Goal: Navigation & Orientation: Understand site structure

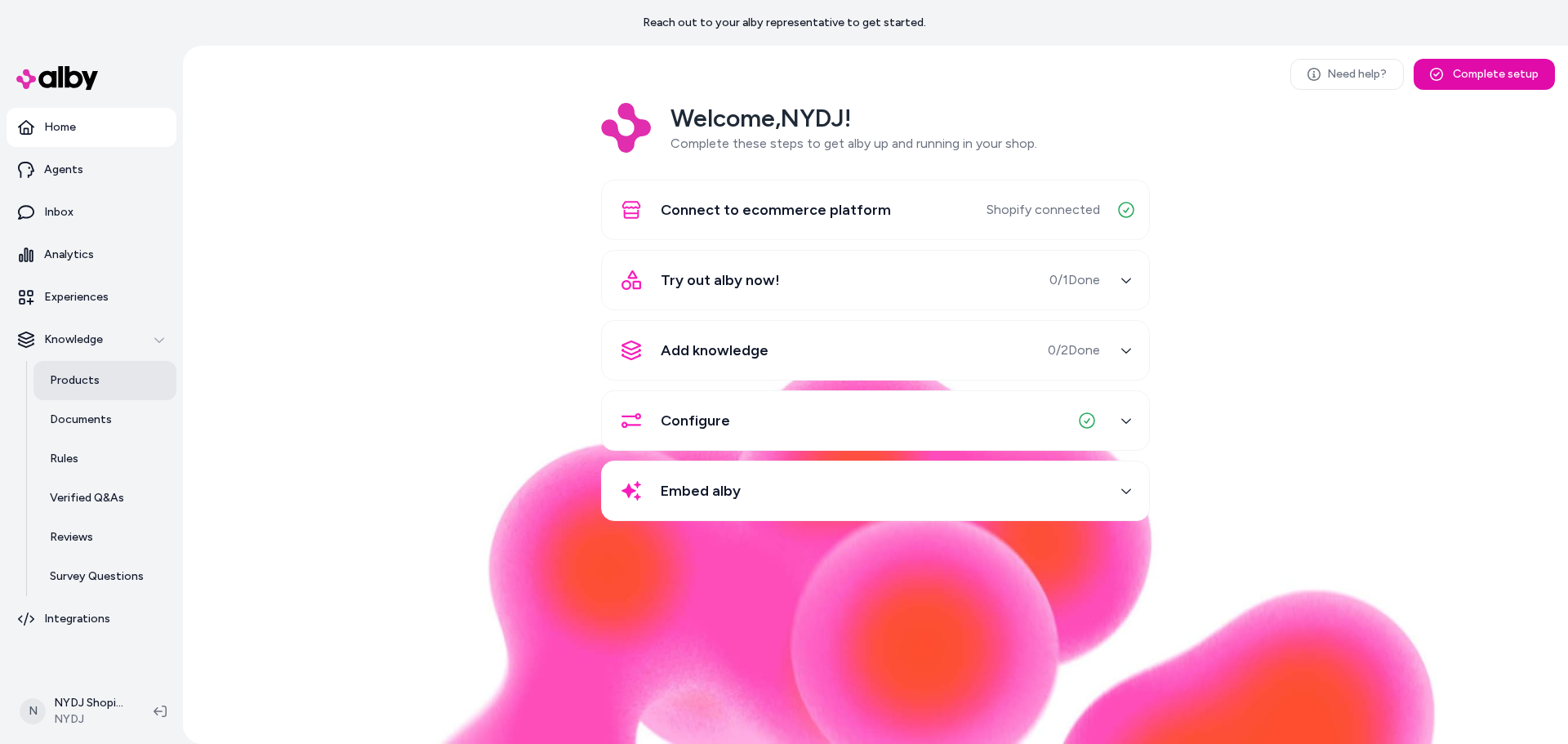
drag, startPoint x: 85, startPoint y: 377, endPoint x: 94, endPoint y: 378, distance: 9.1
click at [85, 377] on p "Products" at bounding box center [74, 379] width 50 height 16
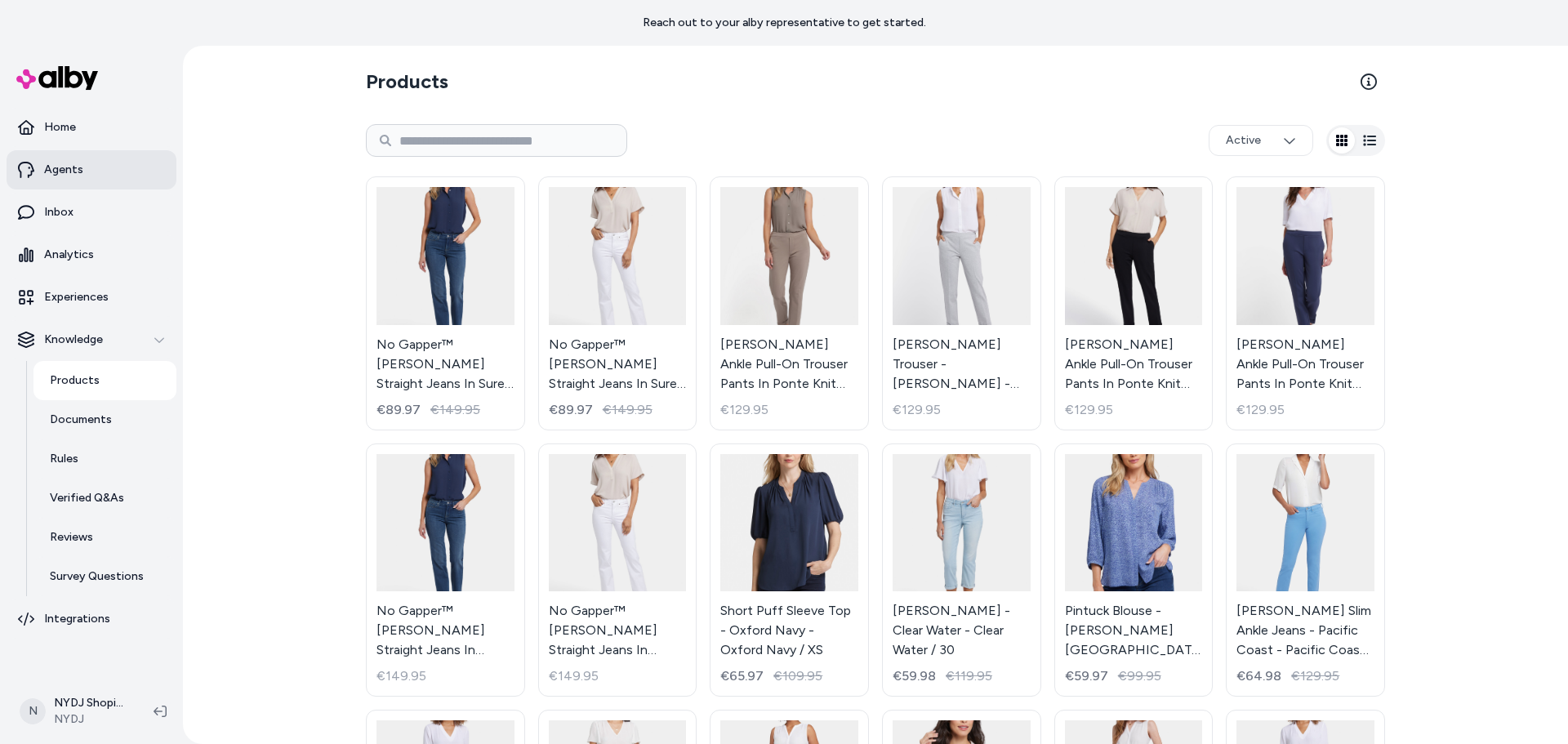
click at [58, 165] on p "Agents" at bounding box center [64, 169] width 39 height 16
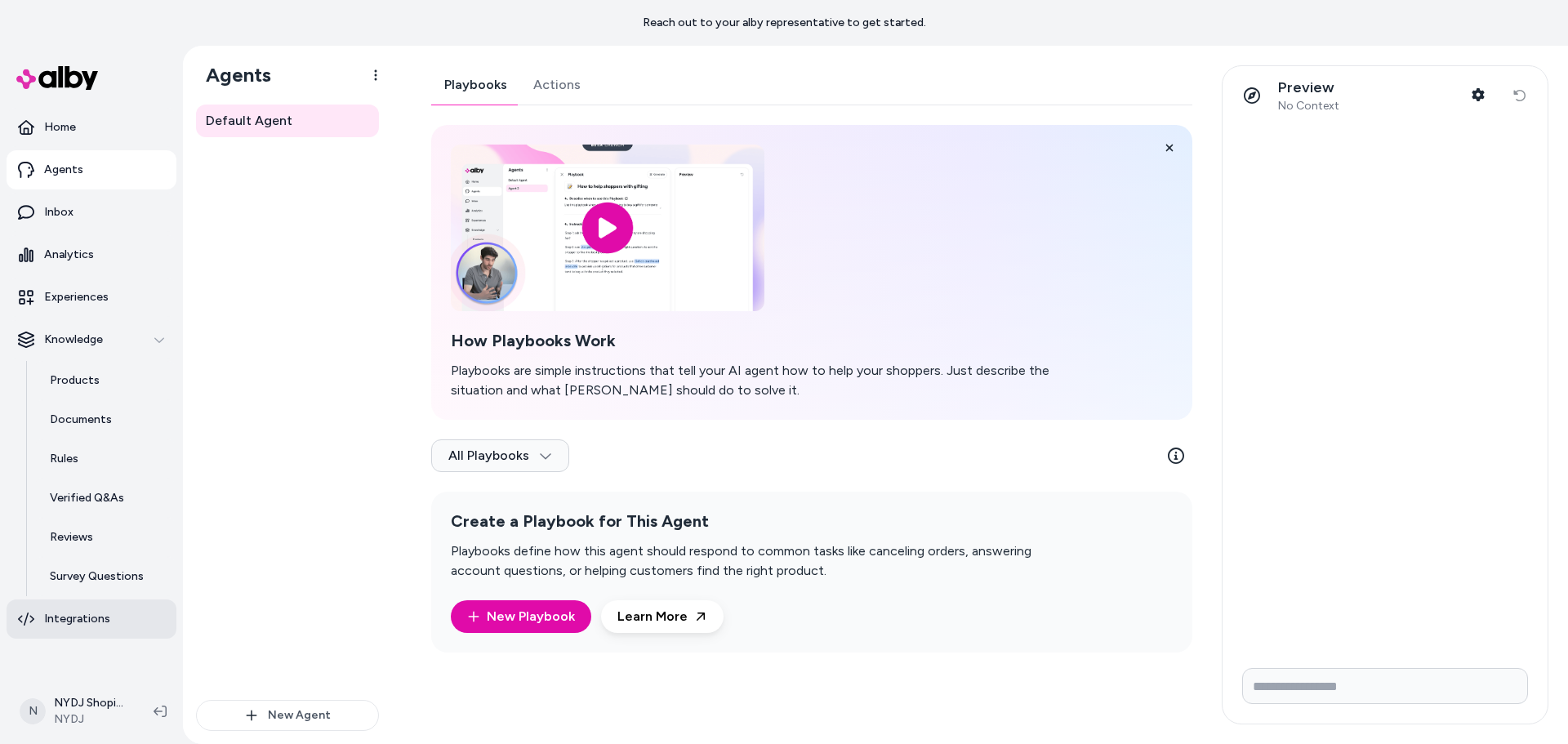
click at [59, 617] on p "Integrations" at bounding box center [77, 618] width 66 height 16
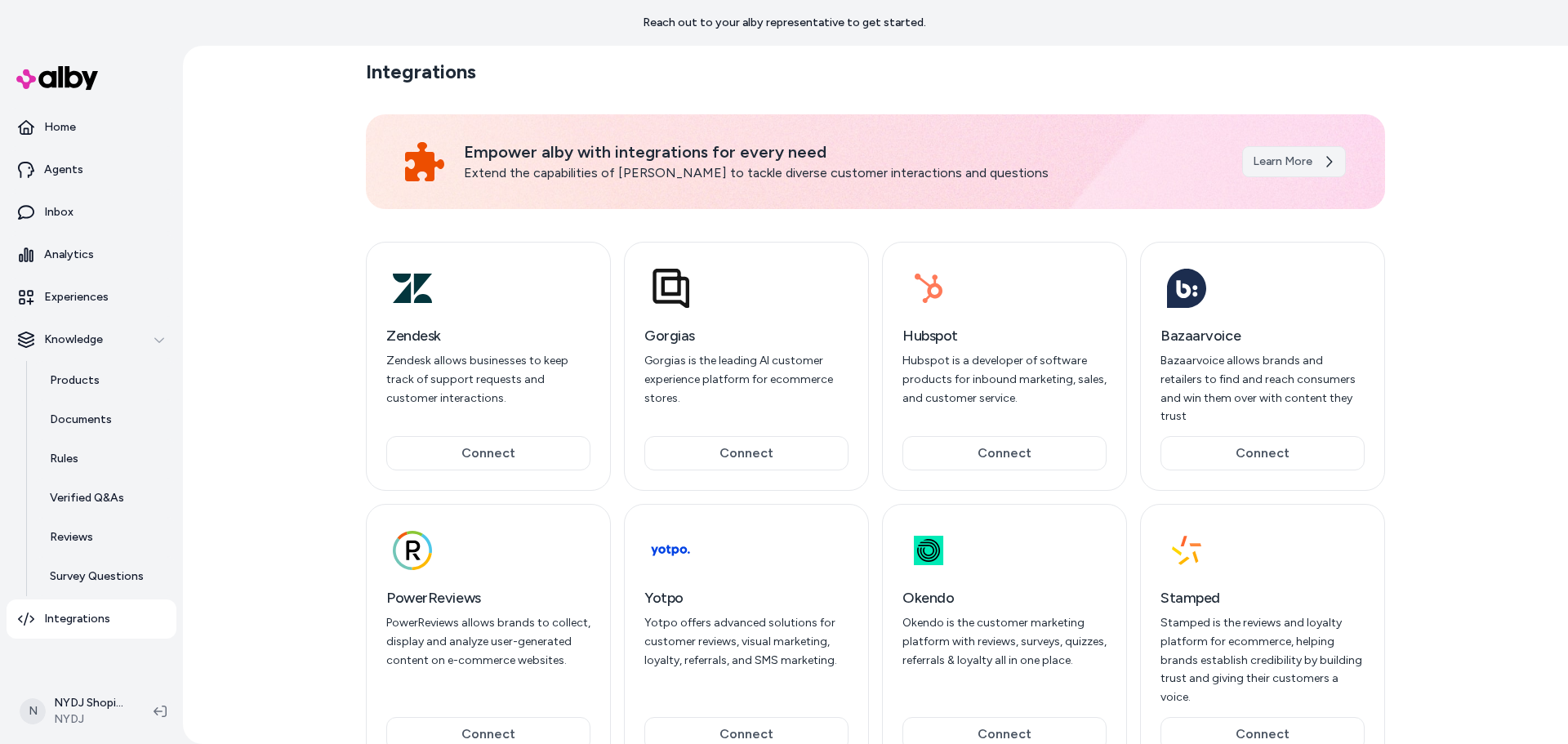
click at [1250, 158] on link "Learn More" at bounding box center [1294, 161] width 104 height 31
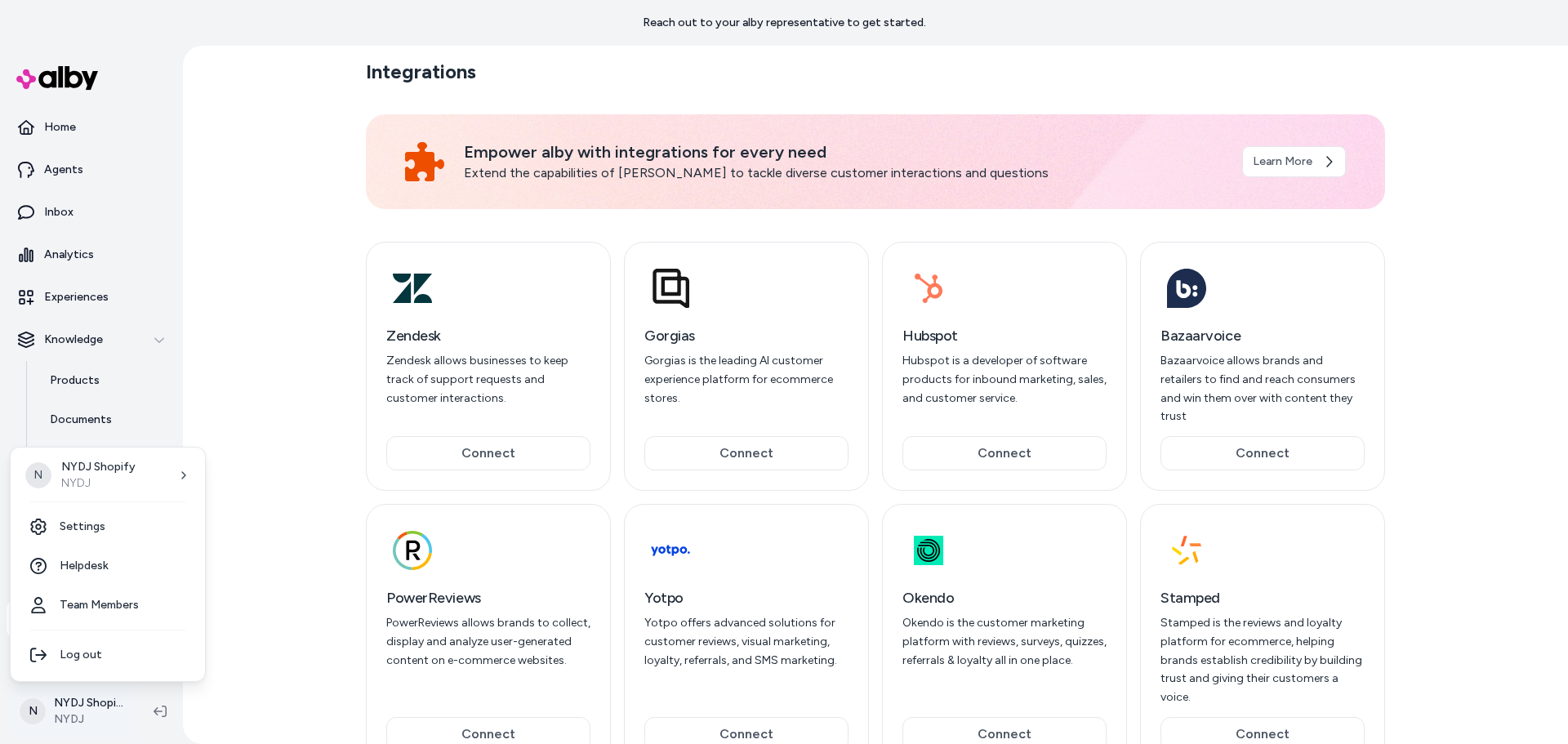
click at [74, 698] on html "Reach out to your alby representative to get started. Home Agents Inbox Analyti…" at bounding box center [784, 372] width 1568 height 744
click at [165, 476] on div "N NYDJ Shopify NYDJ" at bounding box center [108, 475] width 181 height 42
click at [100, 509] on link "Settings" at bounding box center [108, 526] width 181 height 39
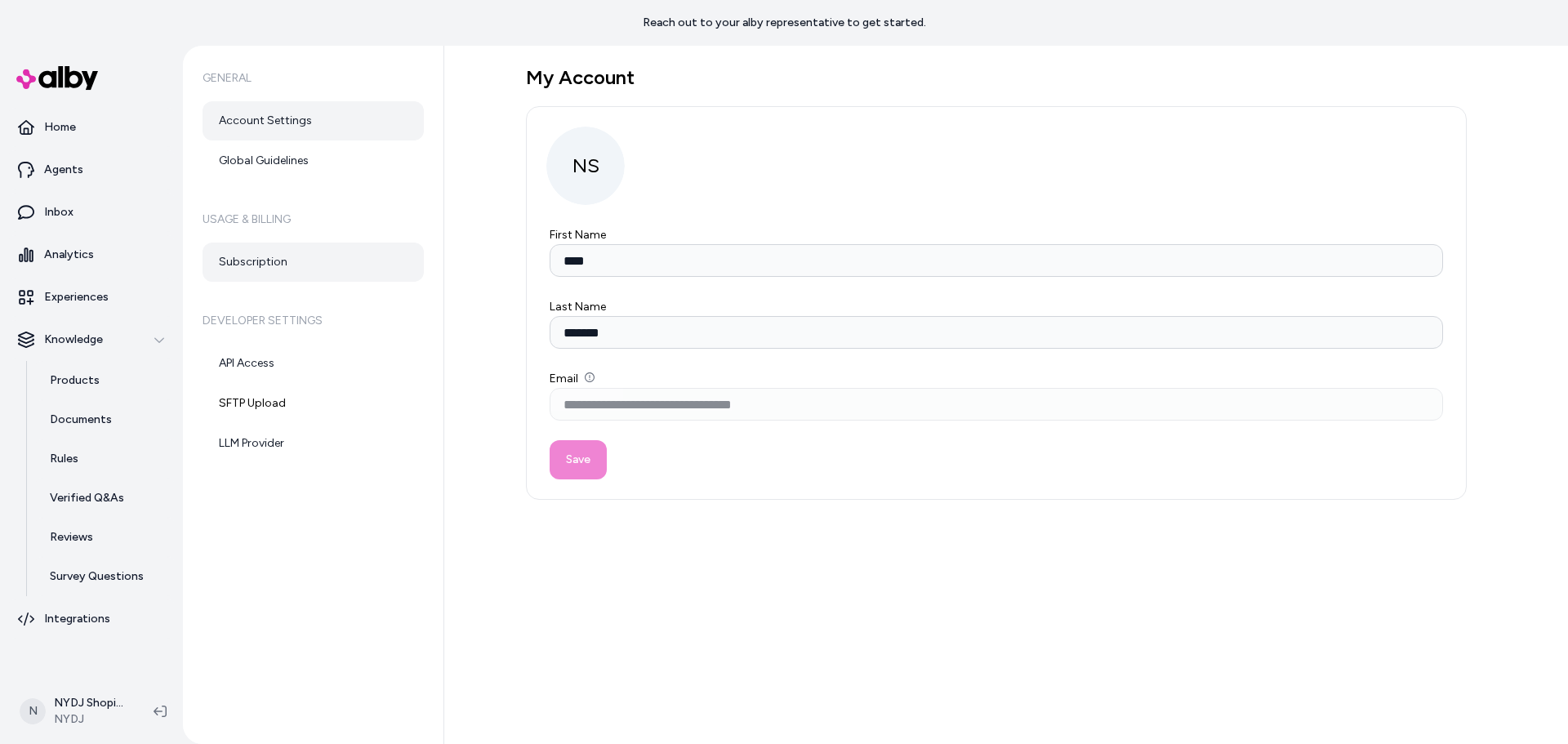
click at [249, 272] on link "Subscription" at bounding box center [313, 262] width 222 height 39
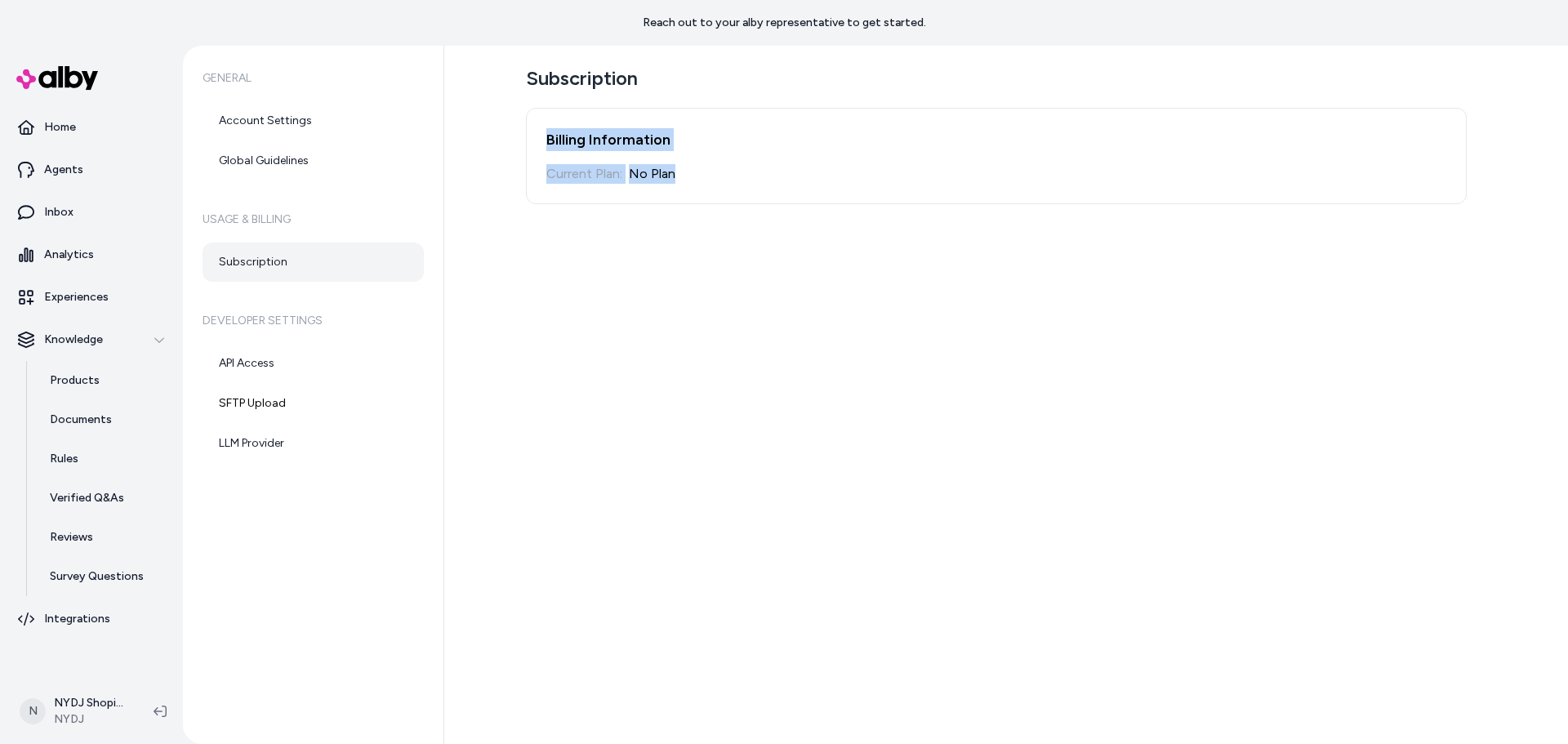
drag, startPoint x: 677, startPoint y: 183, endPoint x: 496, endPoint y: 132, distance: 188.0
click at [496, 132] on div "Subscription Billing Information Current Plan: No Plan" at bounding box center [1006, 394] width 1124 height 698
click at [531, 118] on div "Billing Information Current Plan: No Plan" at bounding box center [997, 155] width 941 height 96
click at [568, 182] on div "Current Plan:" at bounding box center [583, 174] width 76 height 20
click at [668, 171] on div "No Plan" at bounding box center [653, 174] width 47 height 20
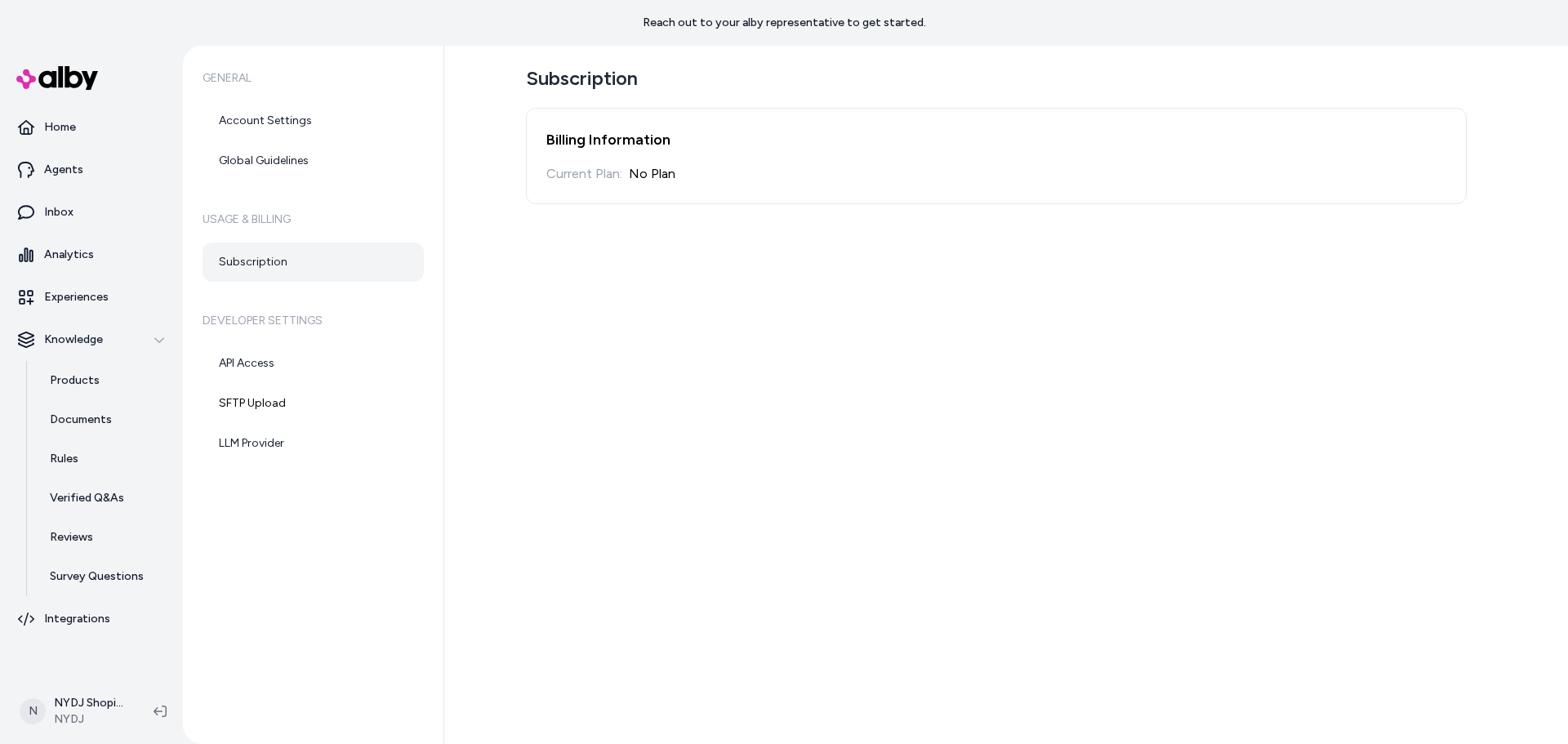
click at [637, 177] on div "No Plan" at bounding box center [653, 174] width 47 height 20
drag, startPoint x: 629, startPoint y: 176, endPoint x: 688, endPoint y: 176, distance: 59.0
click at [688, 176] on div "Current Plan: No Plan" at bounding box center [996, 174] width 900 height 20
drag, startPoint x: 609, startPoint y: 138, endPoint x: 676, endPoint y: 169, distance: 73.8
click at [676, 169] on div "Billing Information Current Plan: No Plan" at bounding box center [997, 155] width 941 height 96
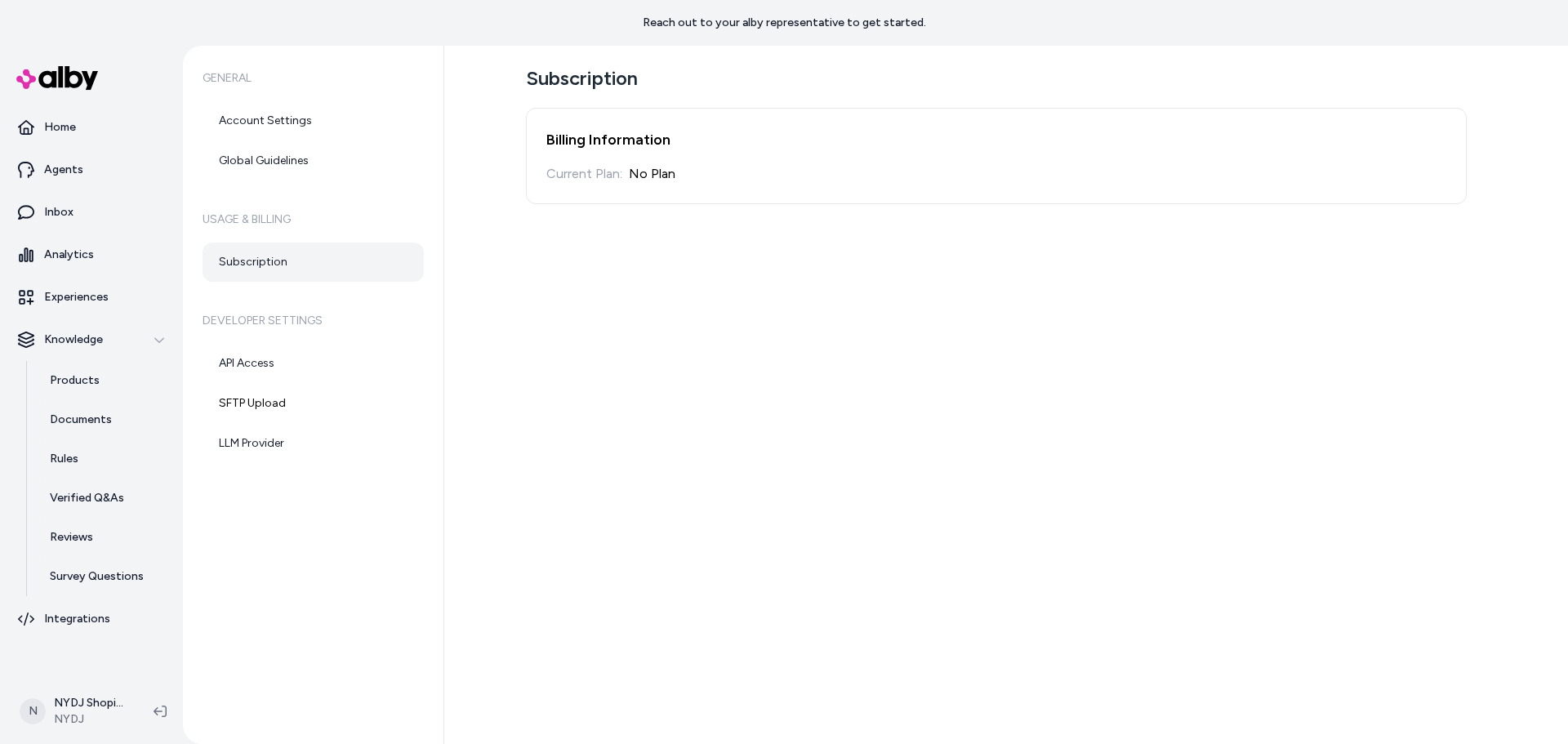
click at [513, 86] on div "Subscription Billing Information Current Plan: No Plan" at bounding box center [1006, 394] width 1124 height 698
click at [268, 429] on link "LLM Provider" at bounding box center [313, 443] width 222 height 39
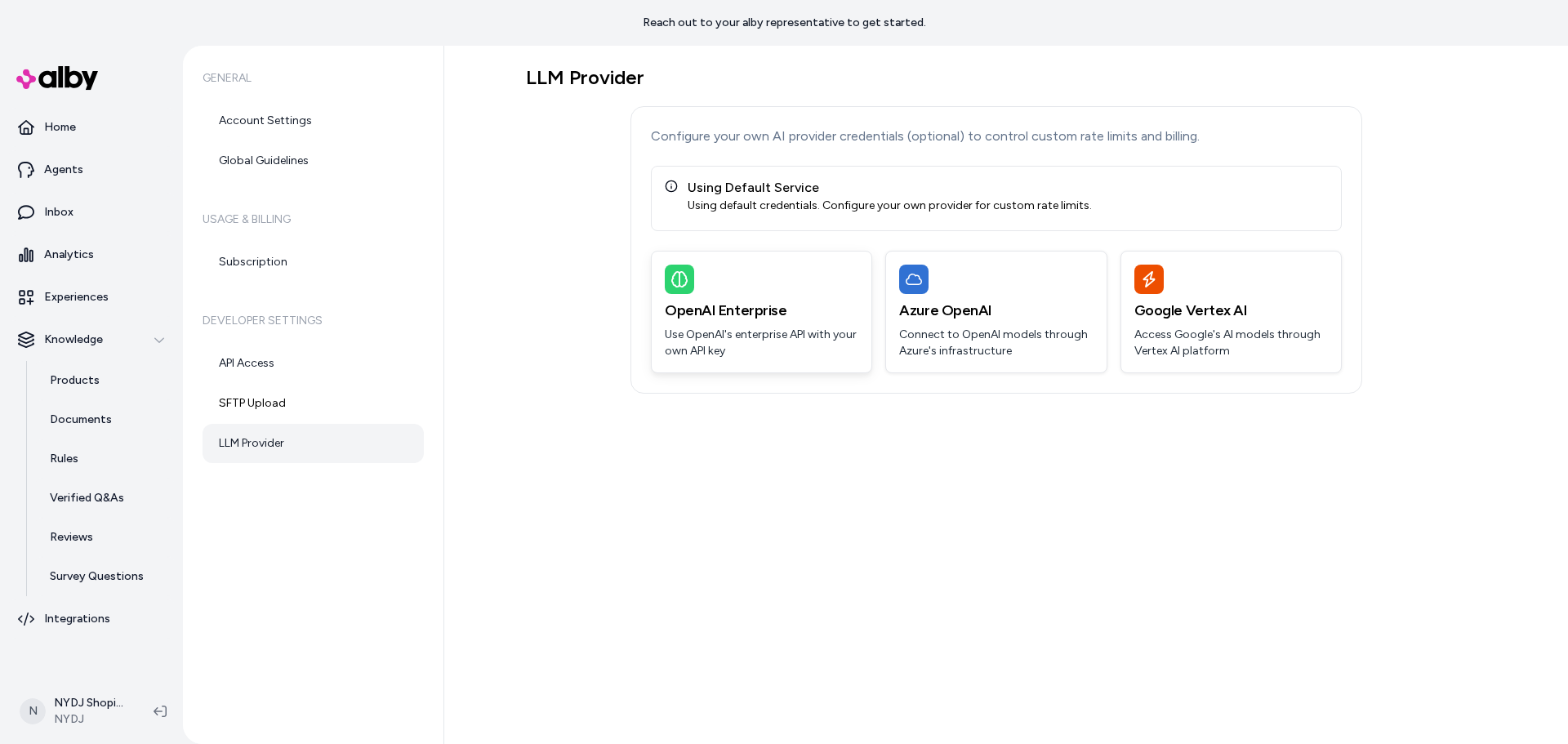
click at [717, 339] on p "Use OpenAI's enterprise API with your own API key" at bounding box center [761, 342] width 194 height 33
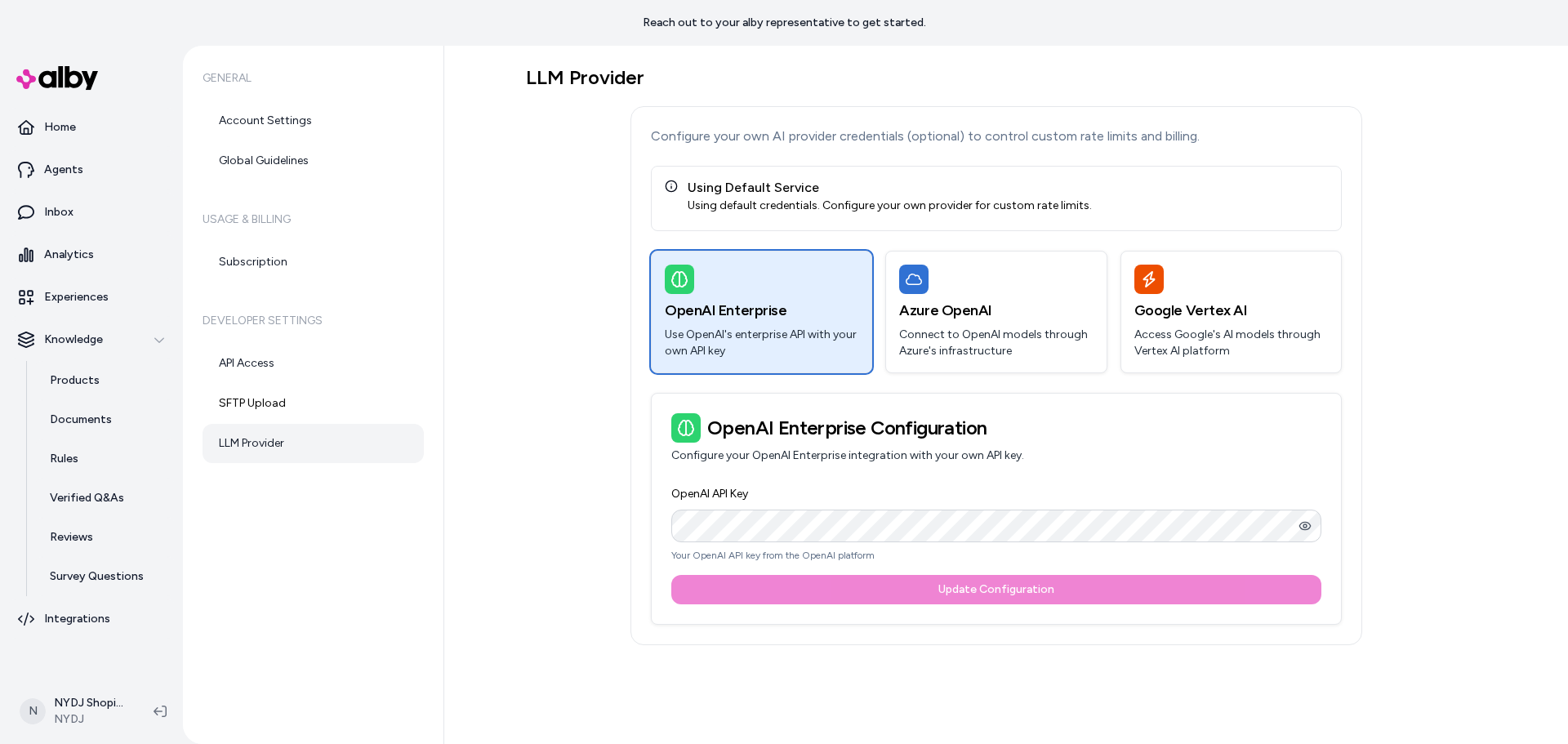
click at [565, 333] on div "LLM Provider Configure your own AI provider credentials (optional) to control c…" at bounding box center [997, 355] width 941 height 579
click at [262, 366] on link "API Access" at bounding box center [313, 364] width 222 height 39
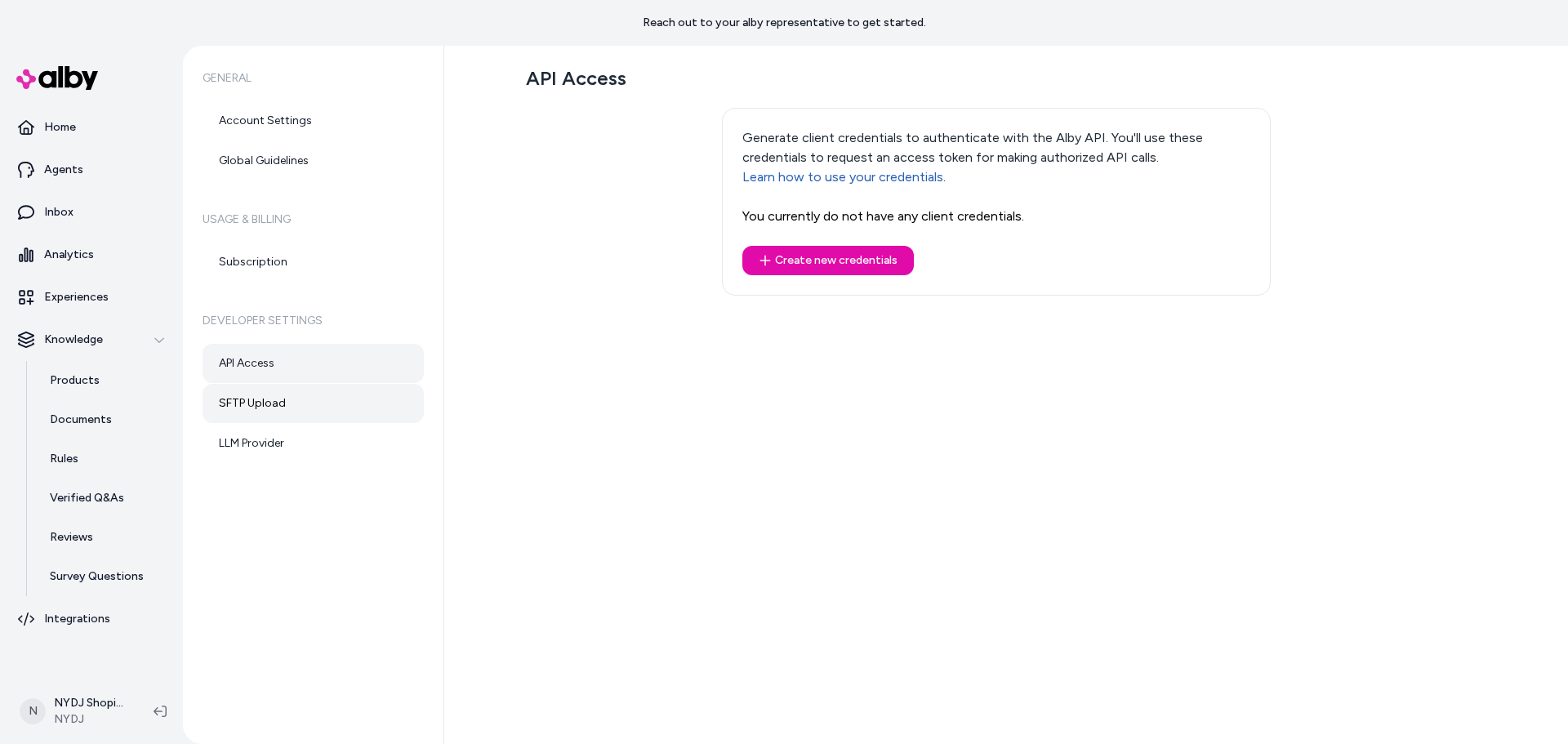
click at [288, 394] on link "SFTP Upload" at bounding box center [313, 404] width 222 height 39
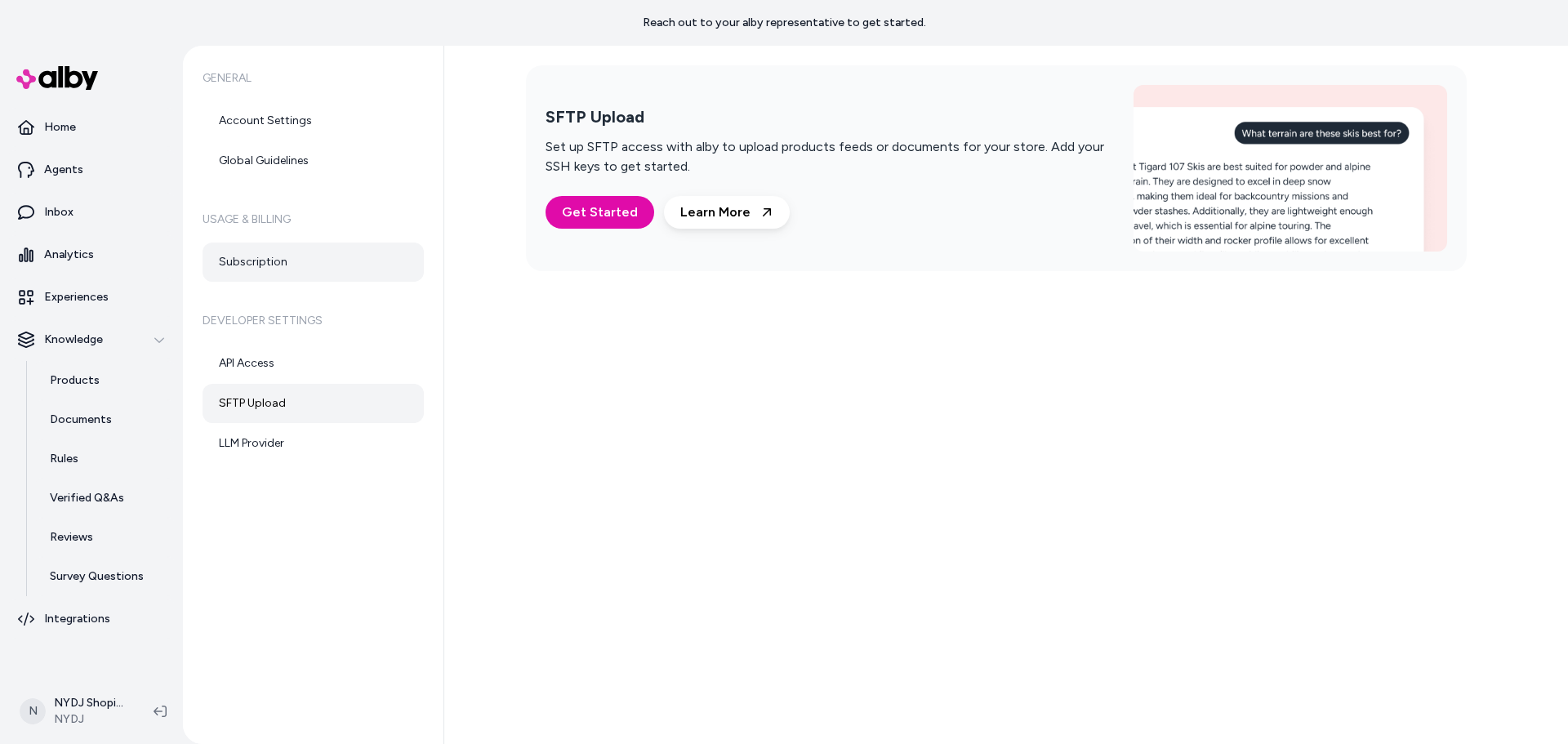
click at [256, 274] on link "Subscription" at bounding box center [313, 262] width 222 height 39
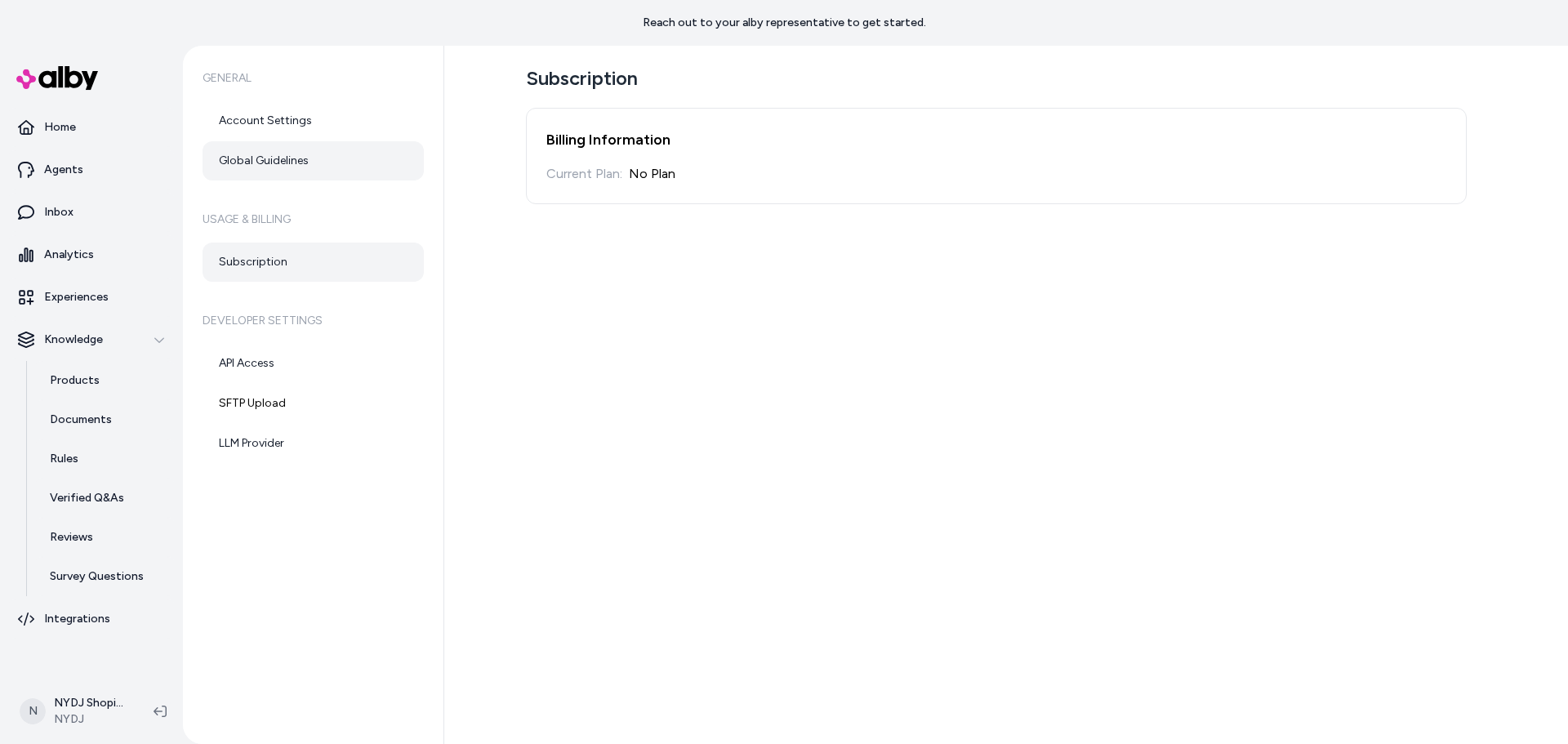
click at [271, 167] on link "Global Guidelines" at bounding box center [313, 161] width 222 height 39
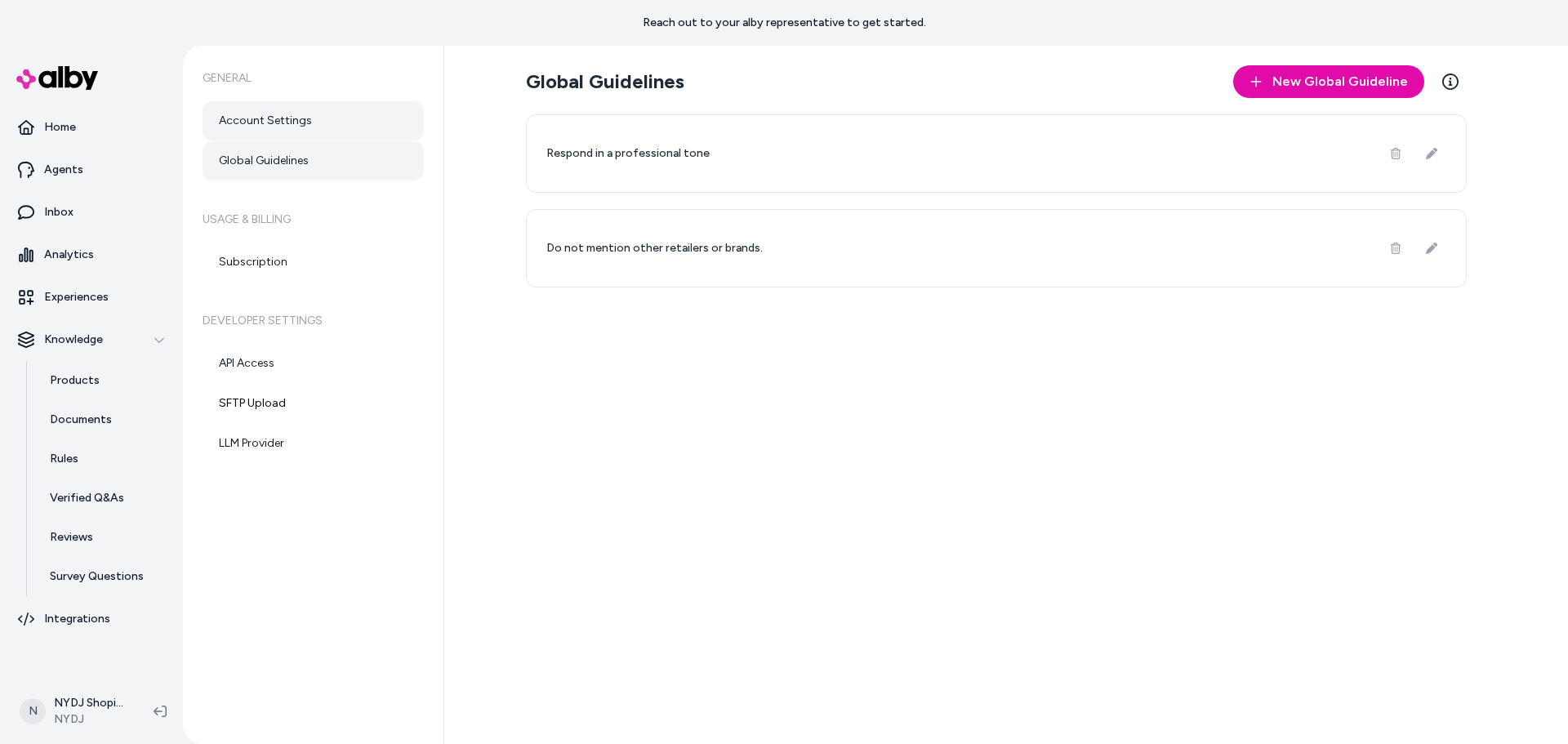
click at [275, 132] on link "Account Settings" at bounding box center [313, 121] width 222 height 39
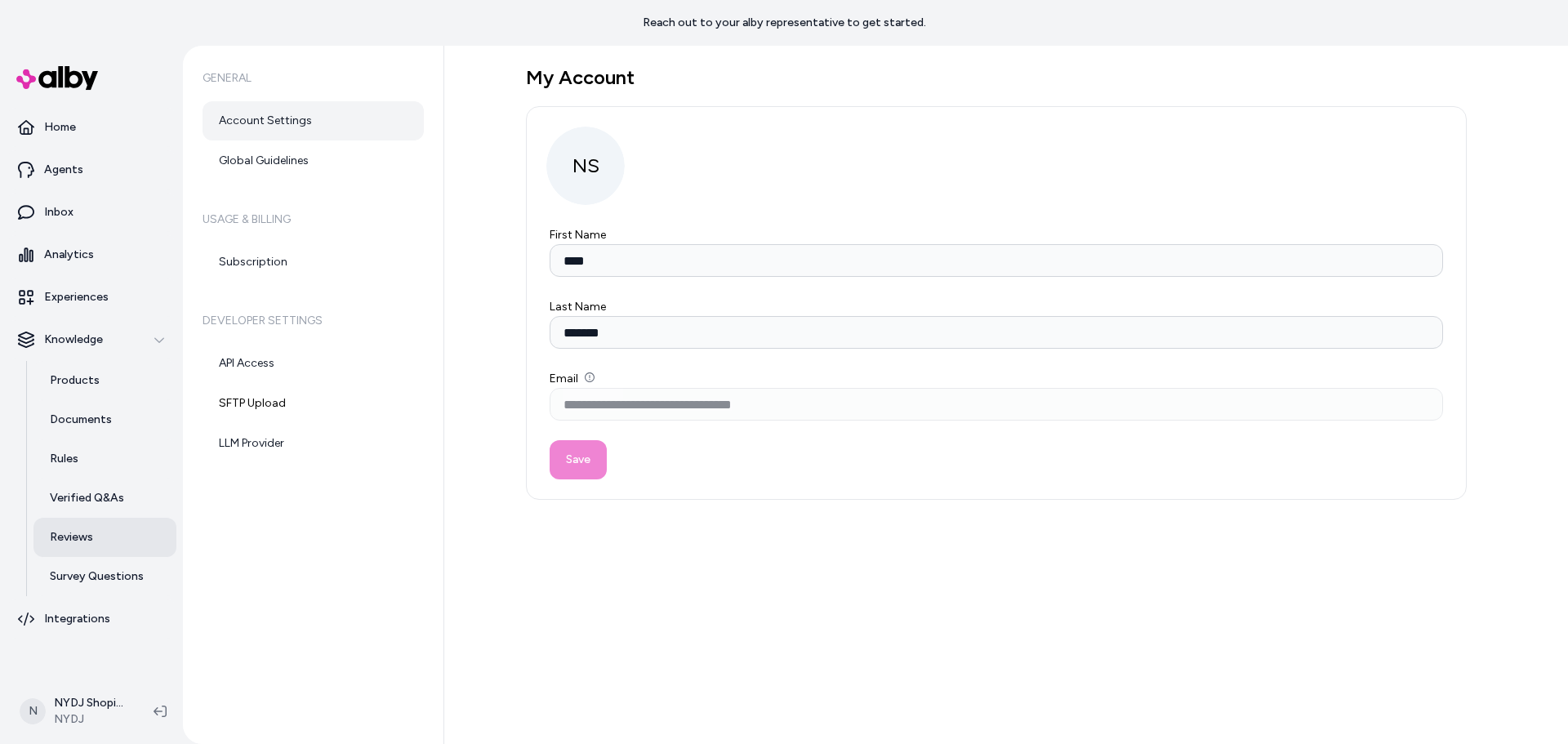
click at [87, 522] on link "Reviews" at bounding box center [105, 537] width 143 height 39
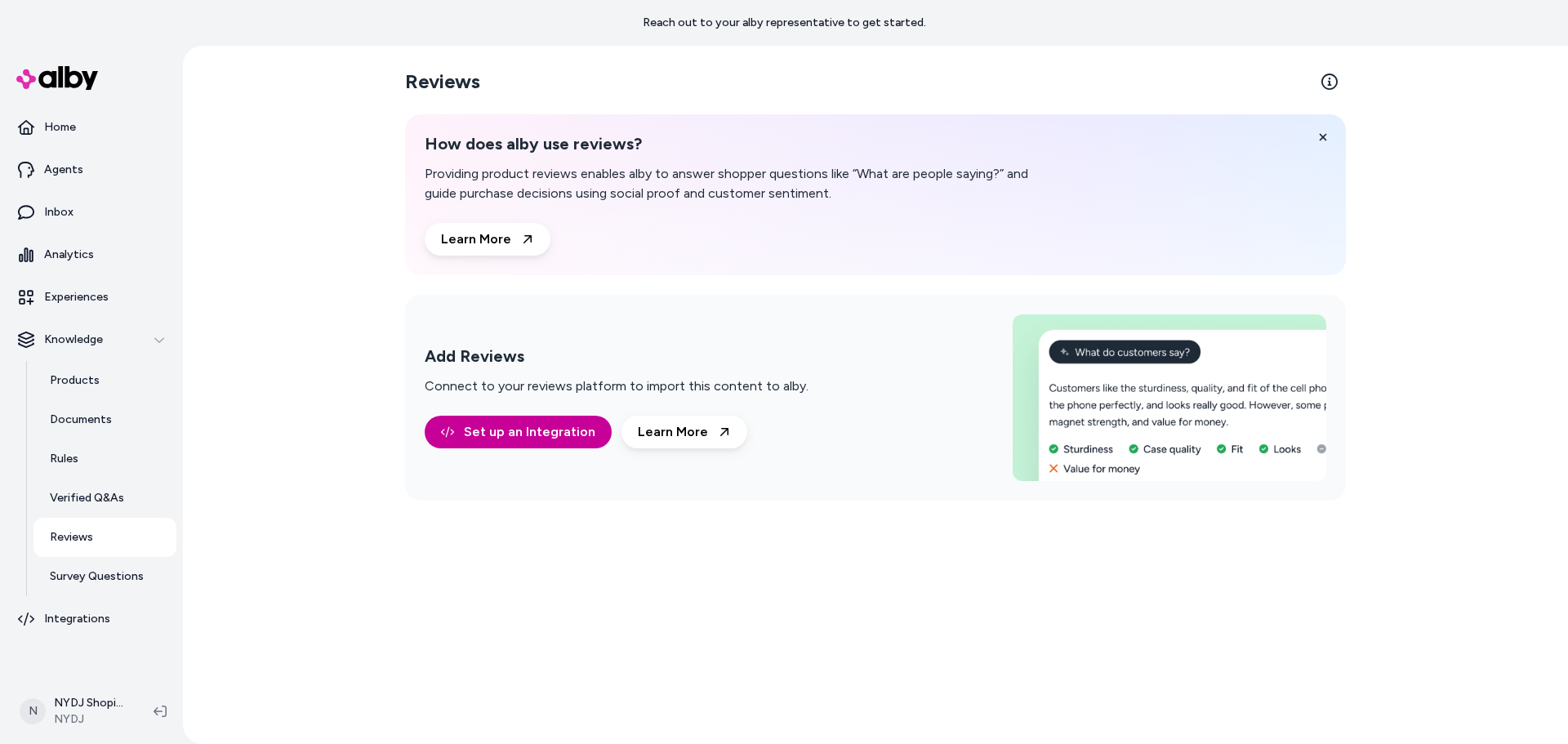
click at [509, 428] on link "Set up an Integration" at bounding box center [518, 432] width 187 height 33
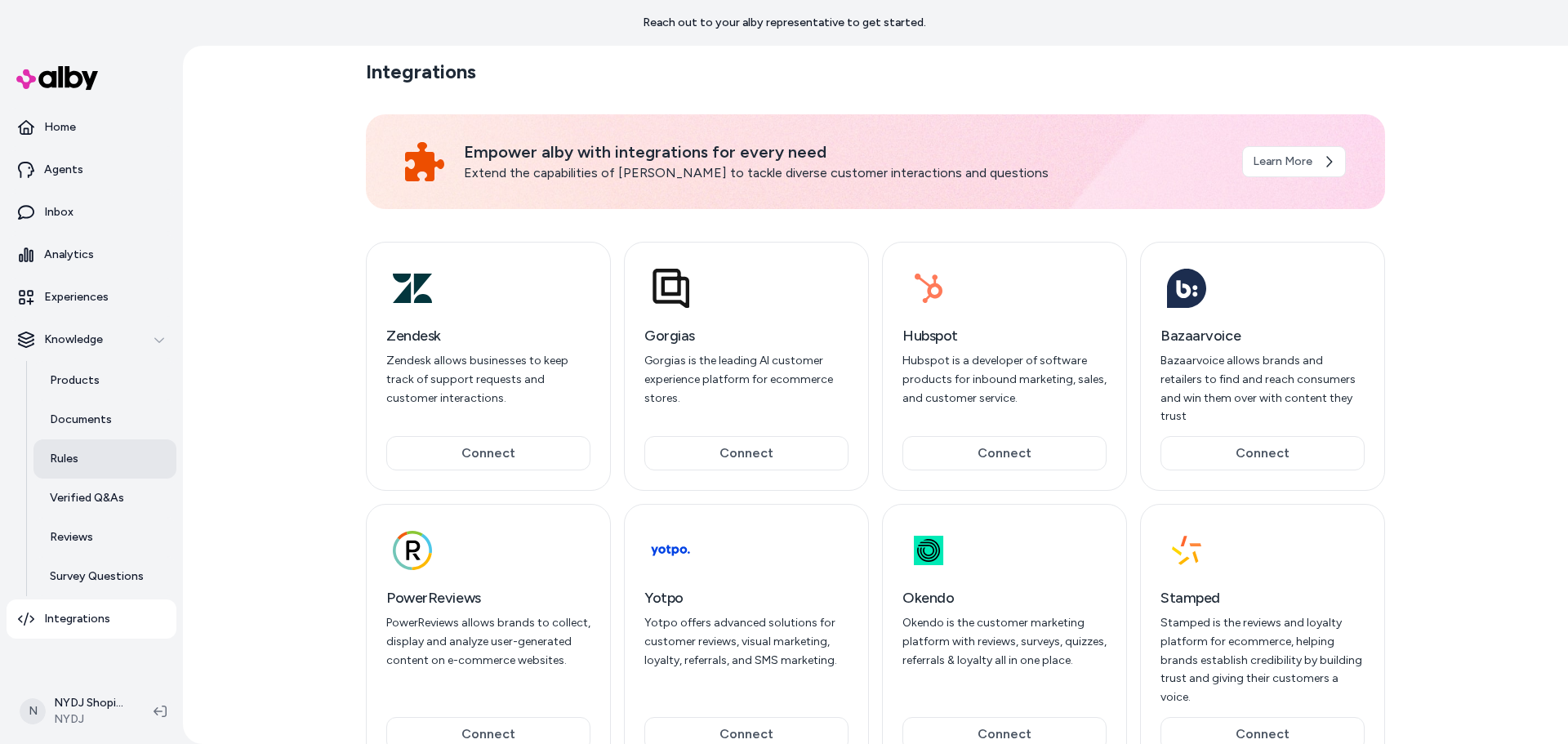
click at [108, 455] on link "Rules" at bounding box center [105, 459] width 143 height 39
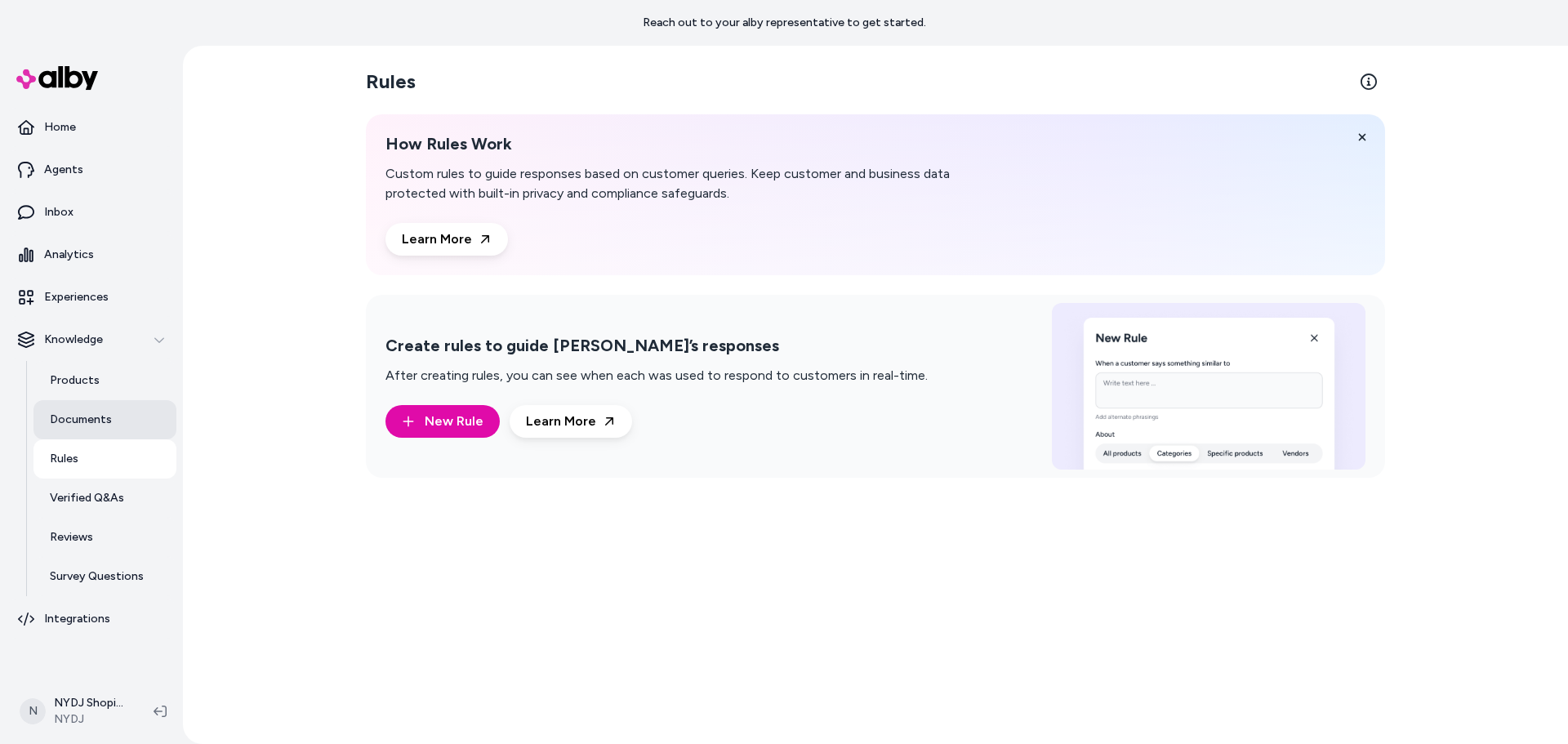
click at [116, 421] on link "Documents" at bounding box center [105, 420] width 143 height 39
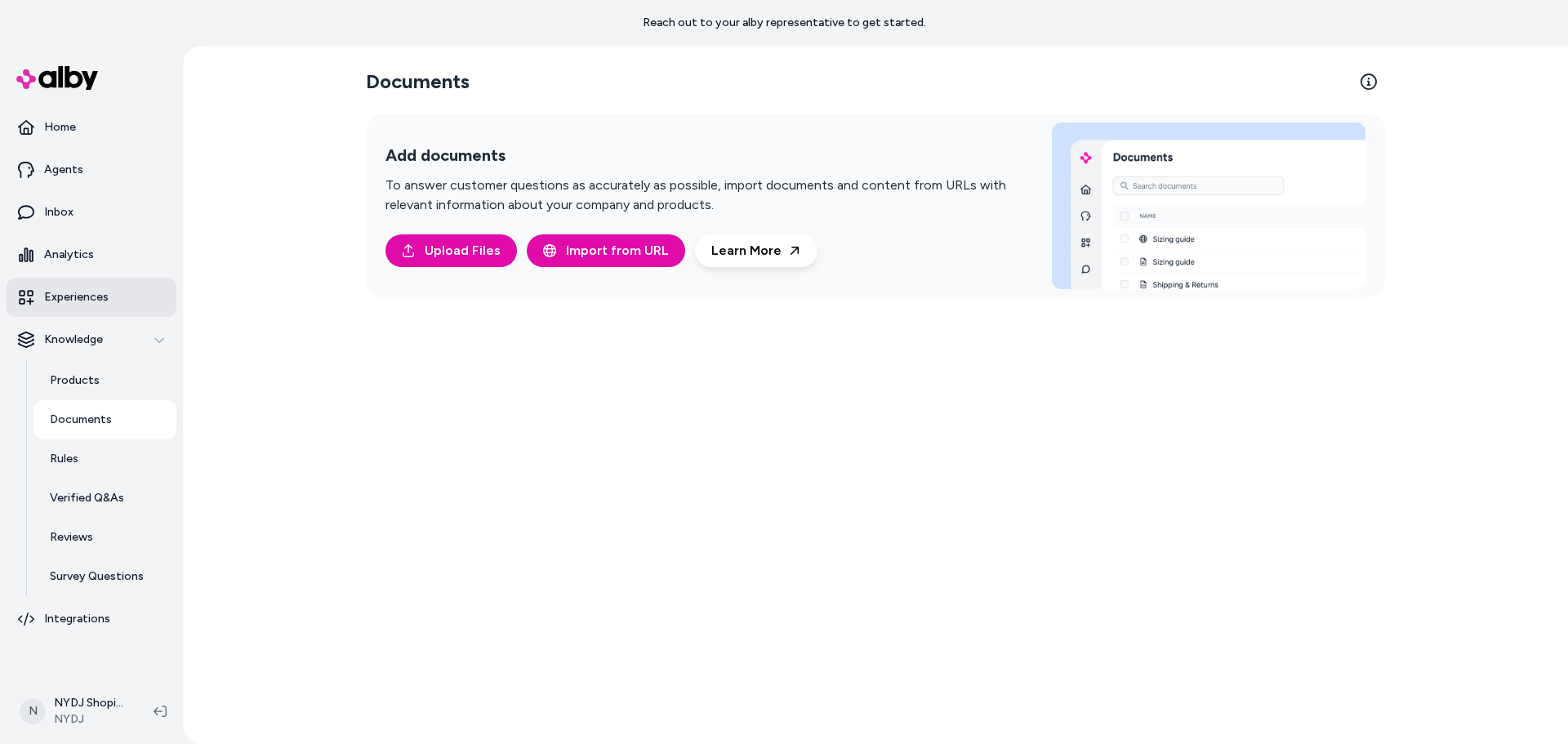
click at [125, 286] on link "Experiences" at bounding box center [92, 297] width 170 height 39
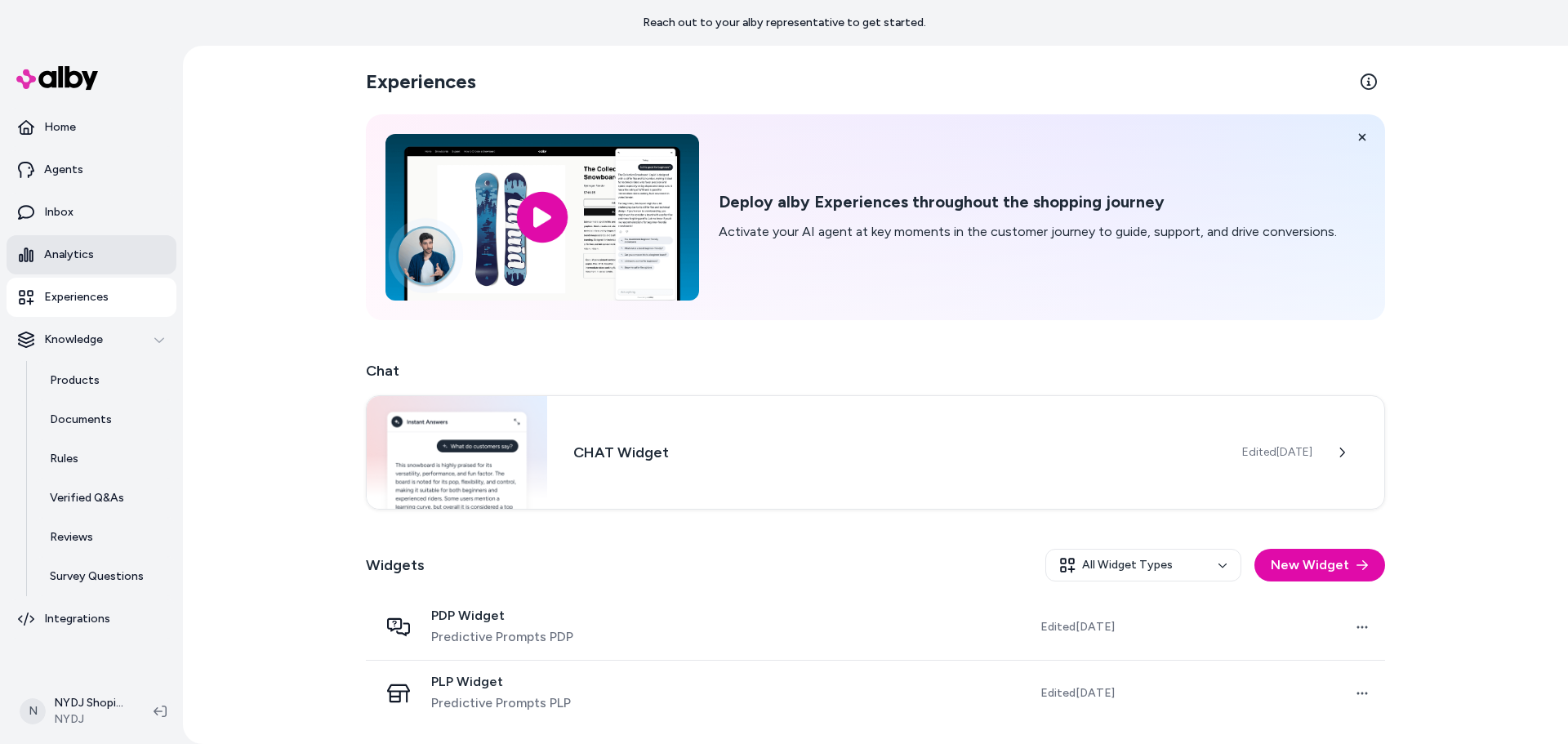
click at [80, 250] on p "Analytics" at bounding box center [68, 254] width 50 height 16
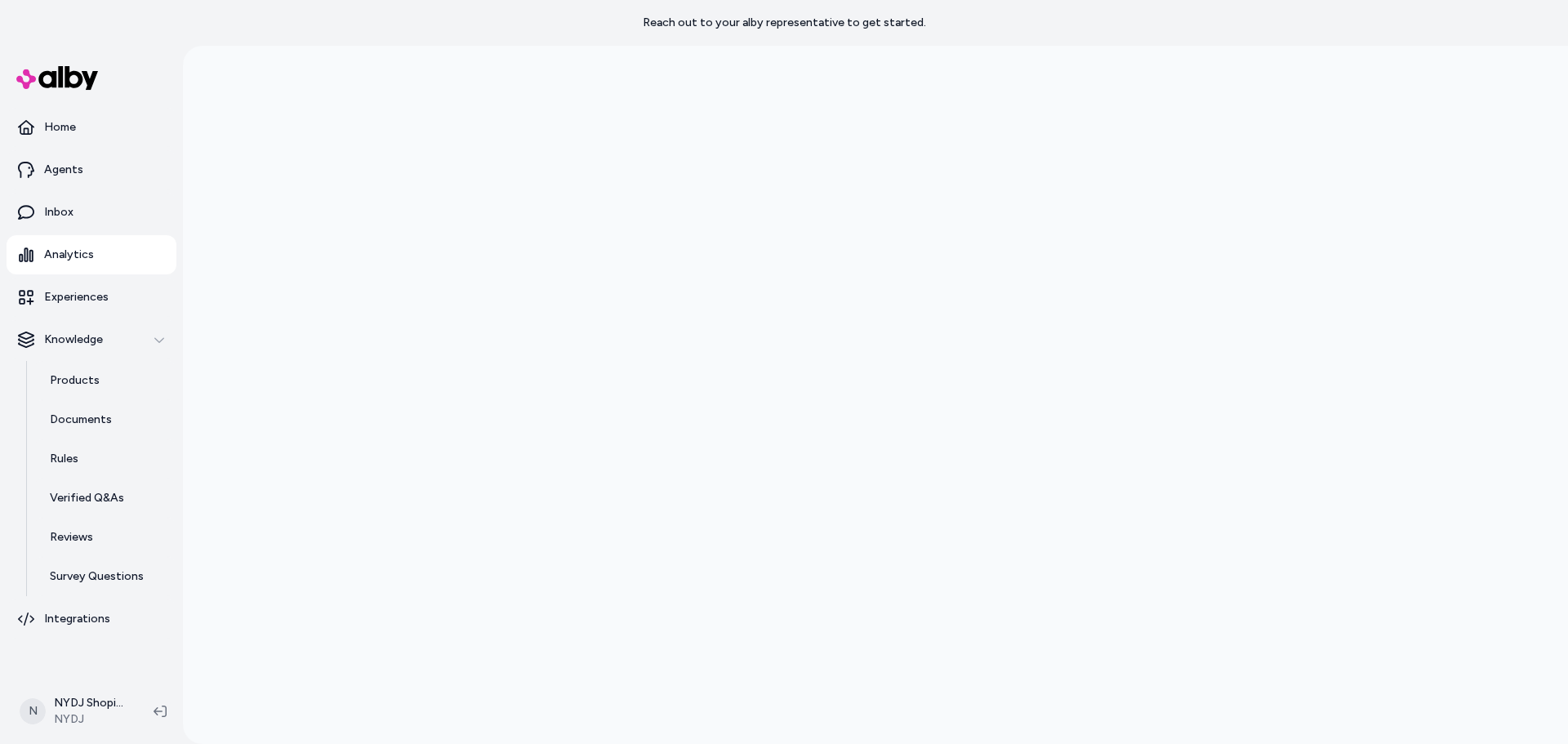
scroll to position [46, 0]
